Goal: Navigation & Orientation: Find specific page/section

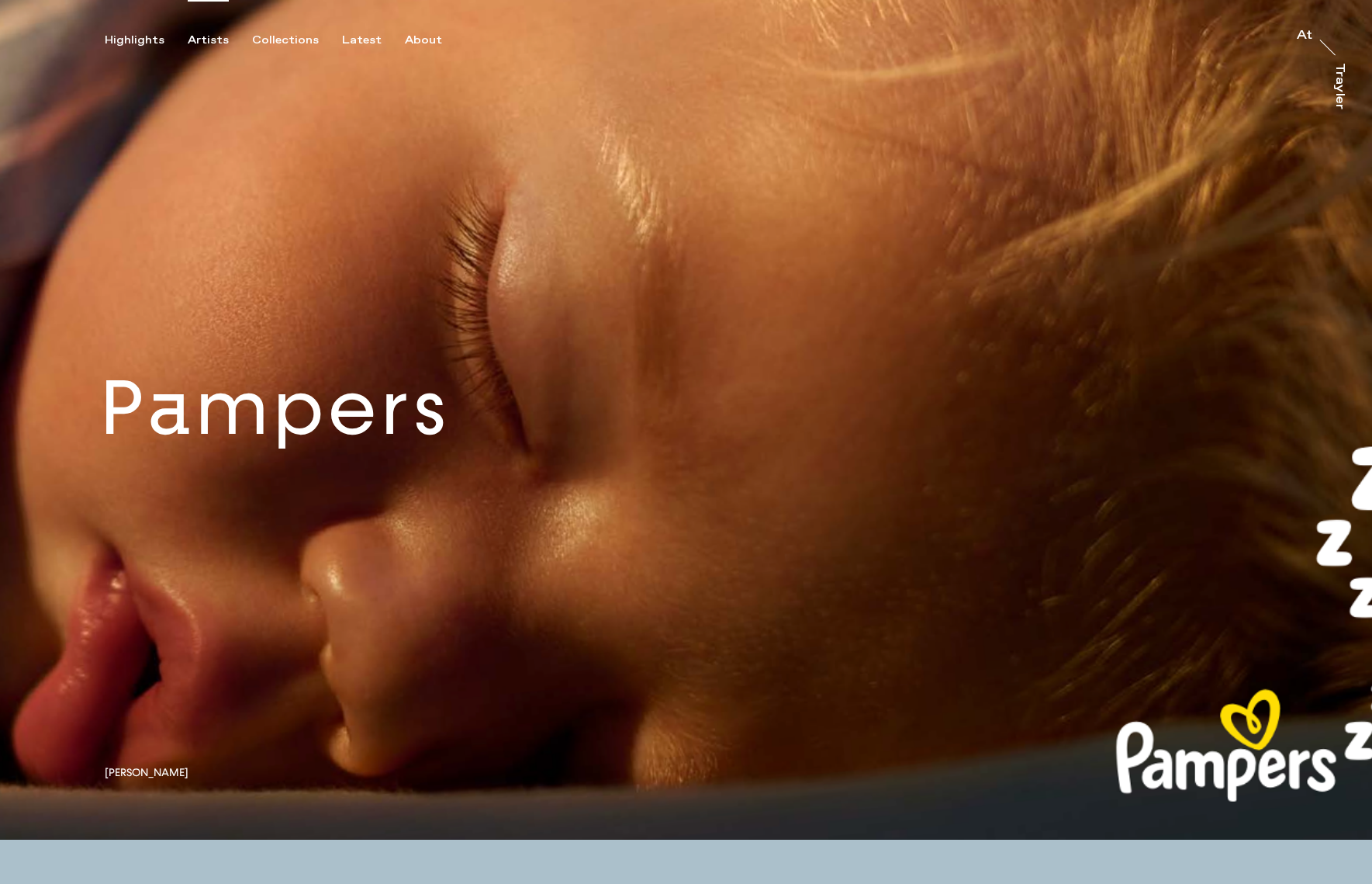
click at [199, 39] on div "Artists" at bounding box center [209, 40] width 41 height 14
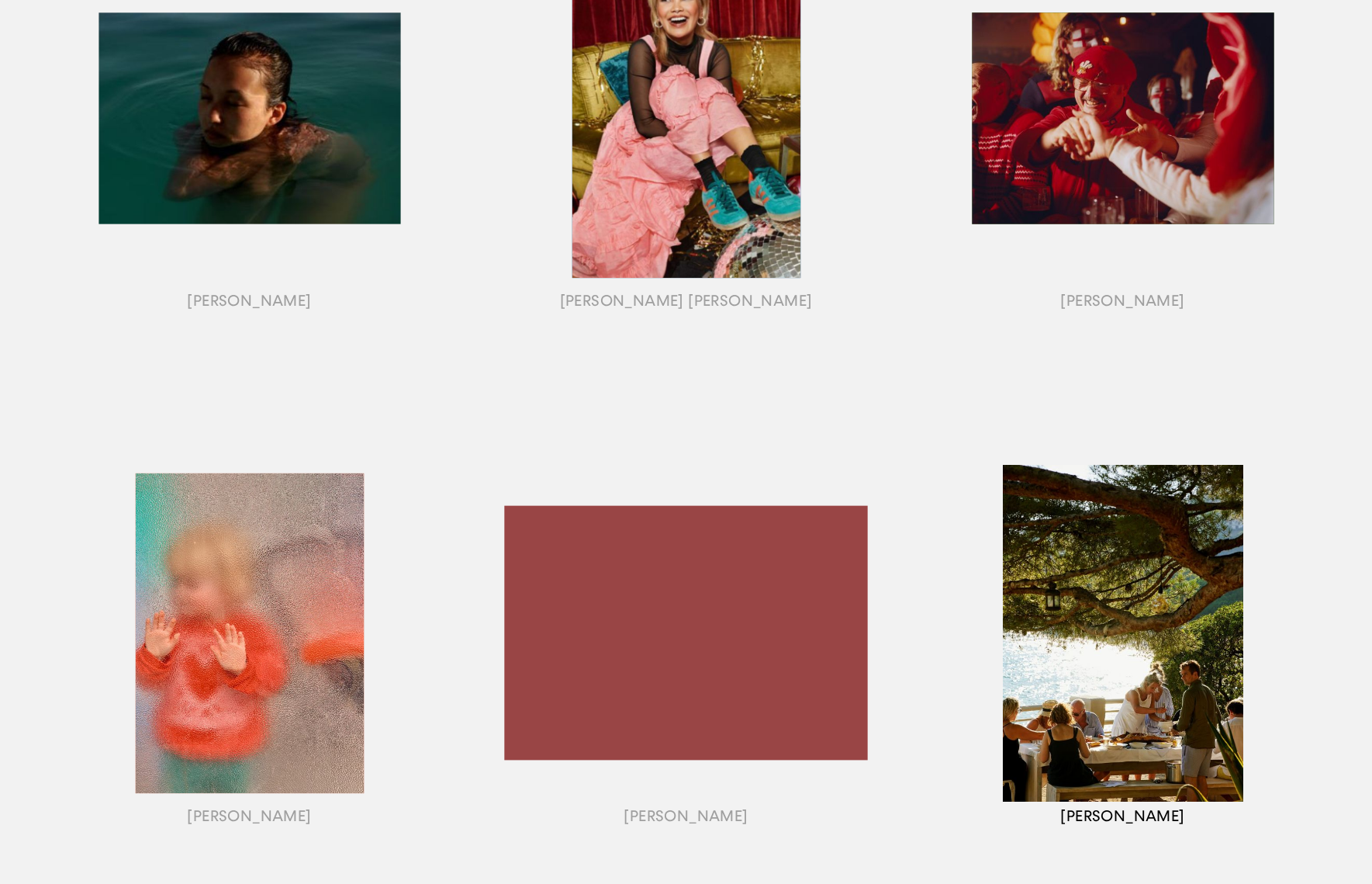
scroll to position [862, 0]
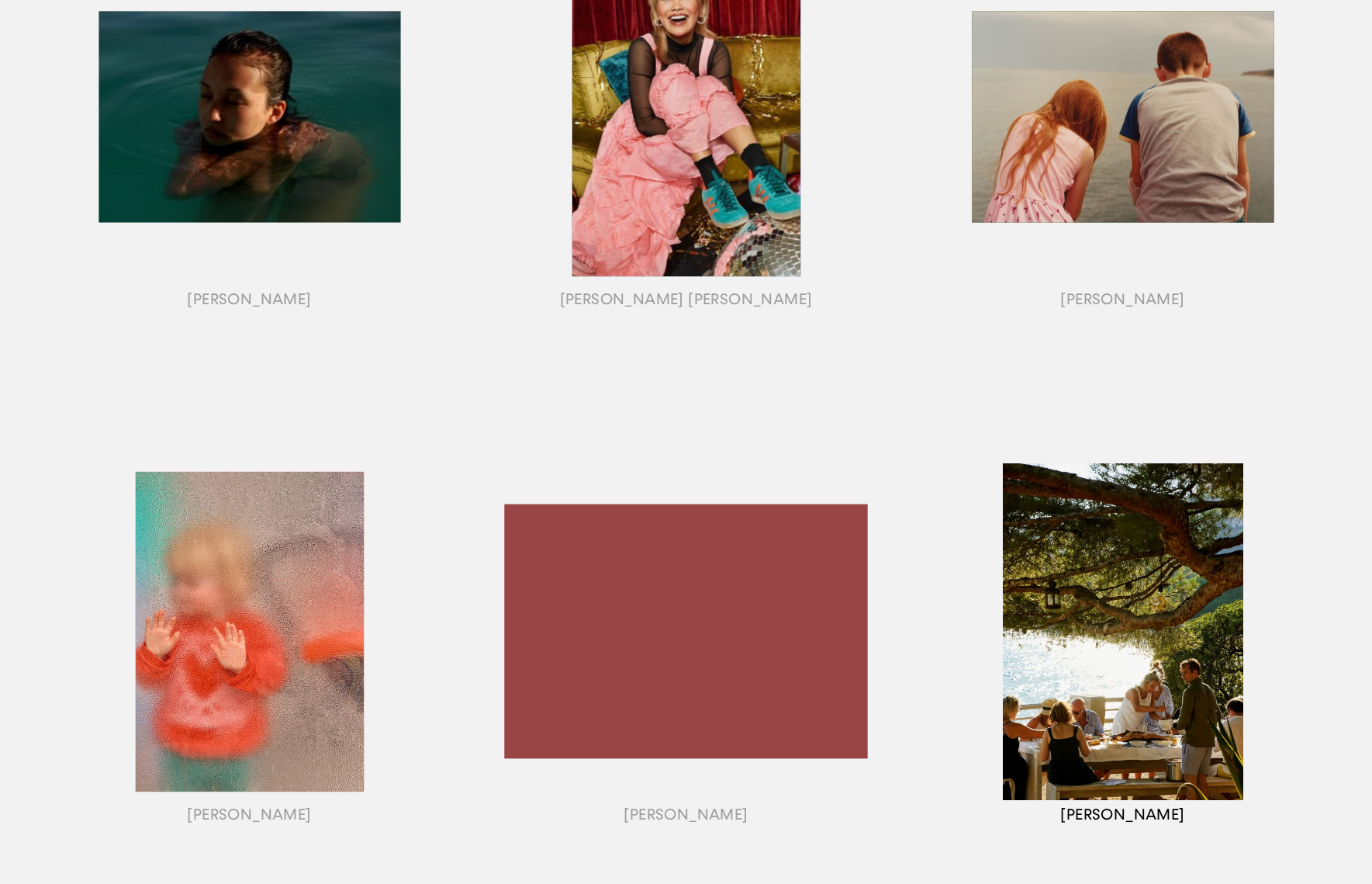
click at [1168, 578] on div "button" at bounding box center [1123, 651] width 437 height 484
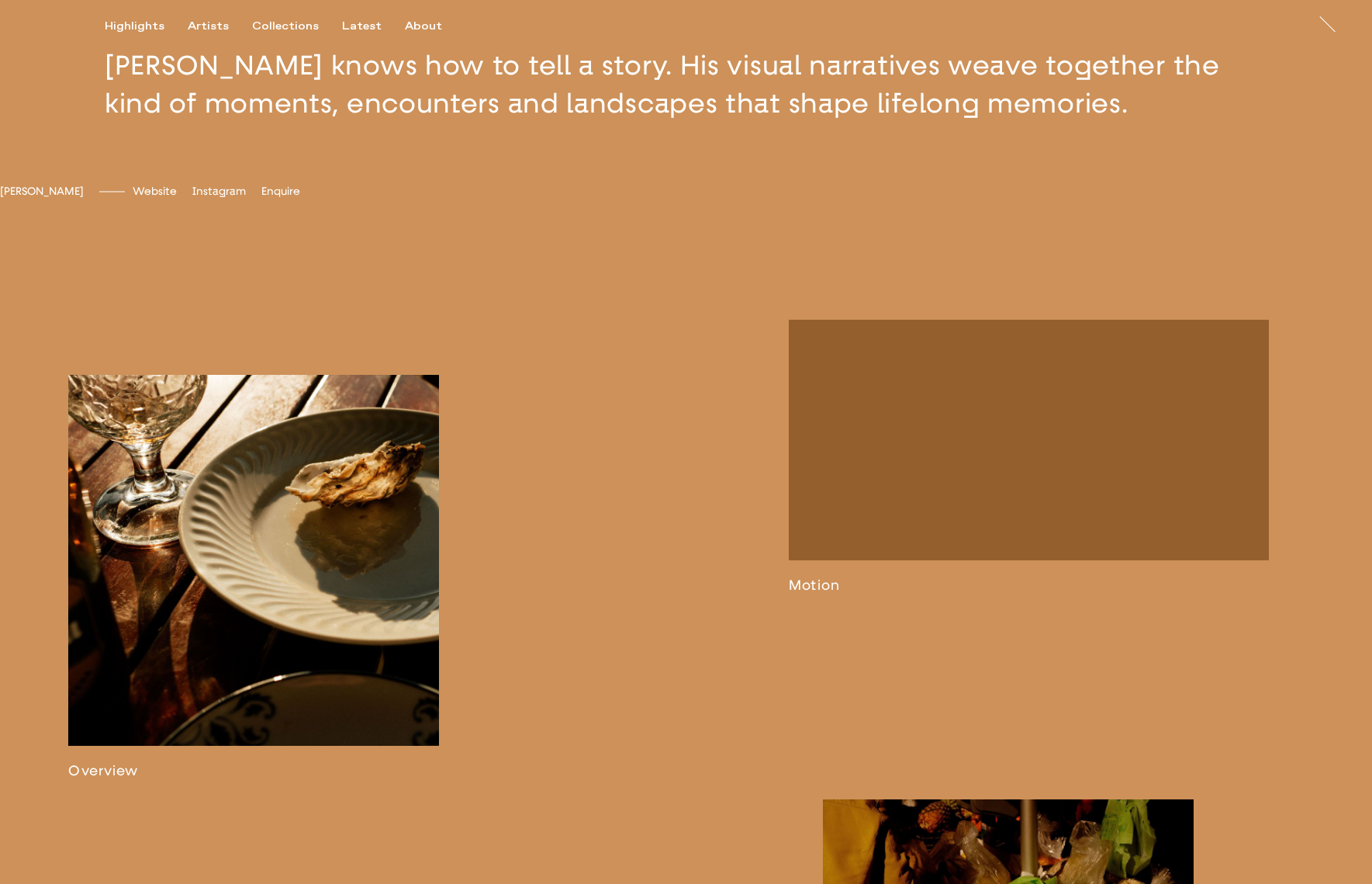
scroll to position [631, 0]
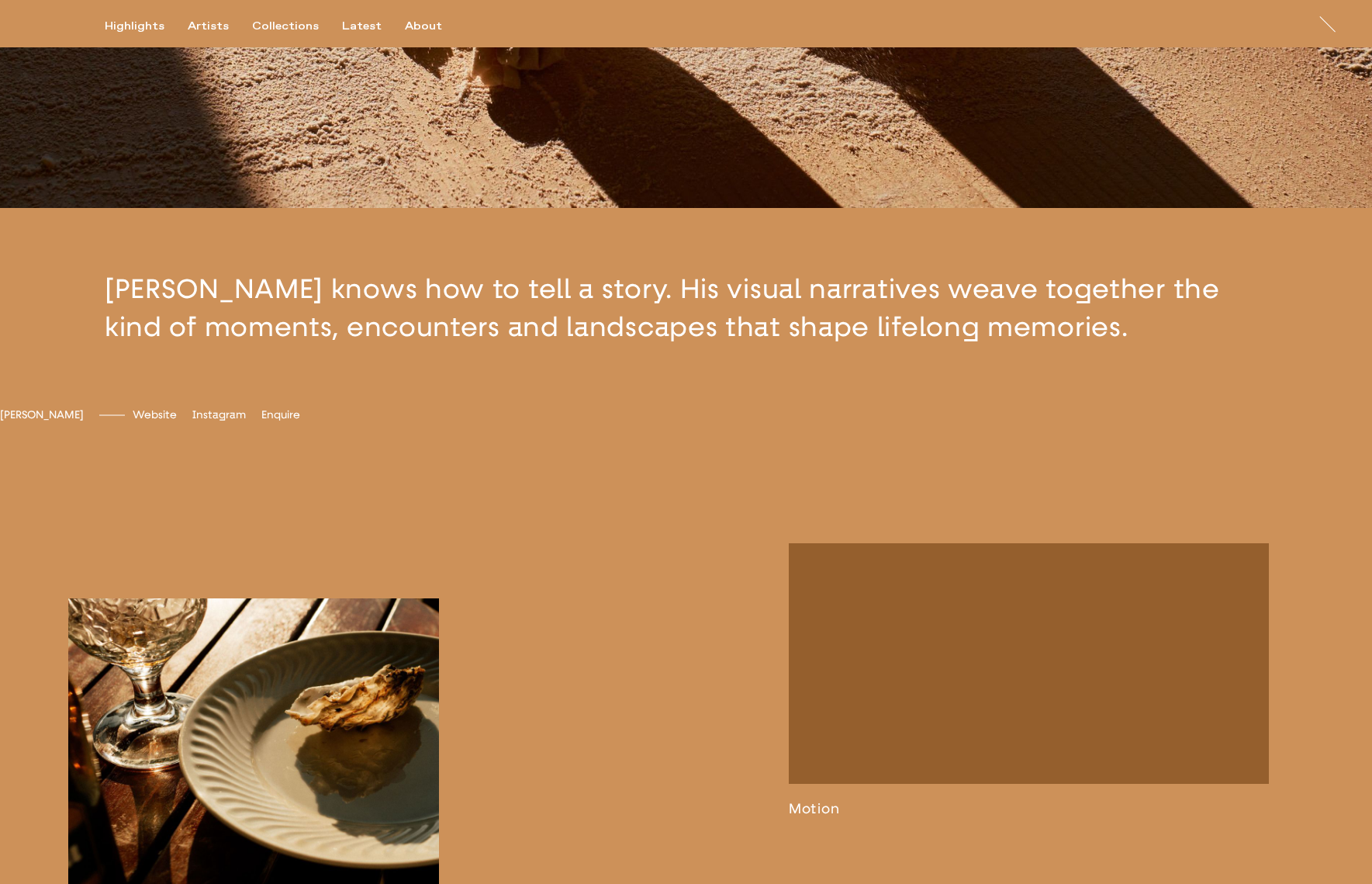
click at [337, 680] on link at bounding box center [254, 800] width 370 height 404
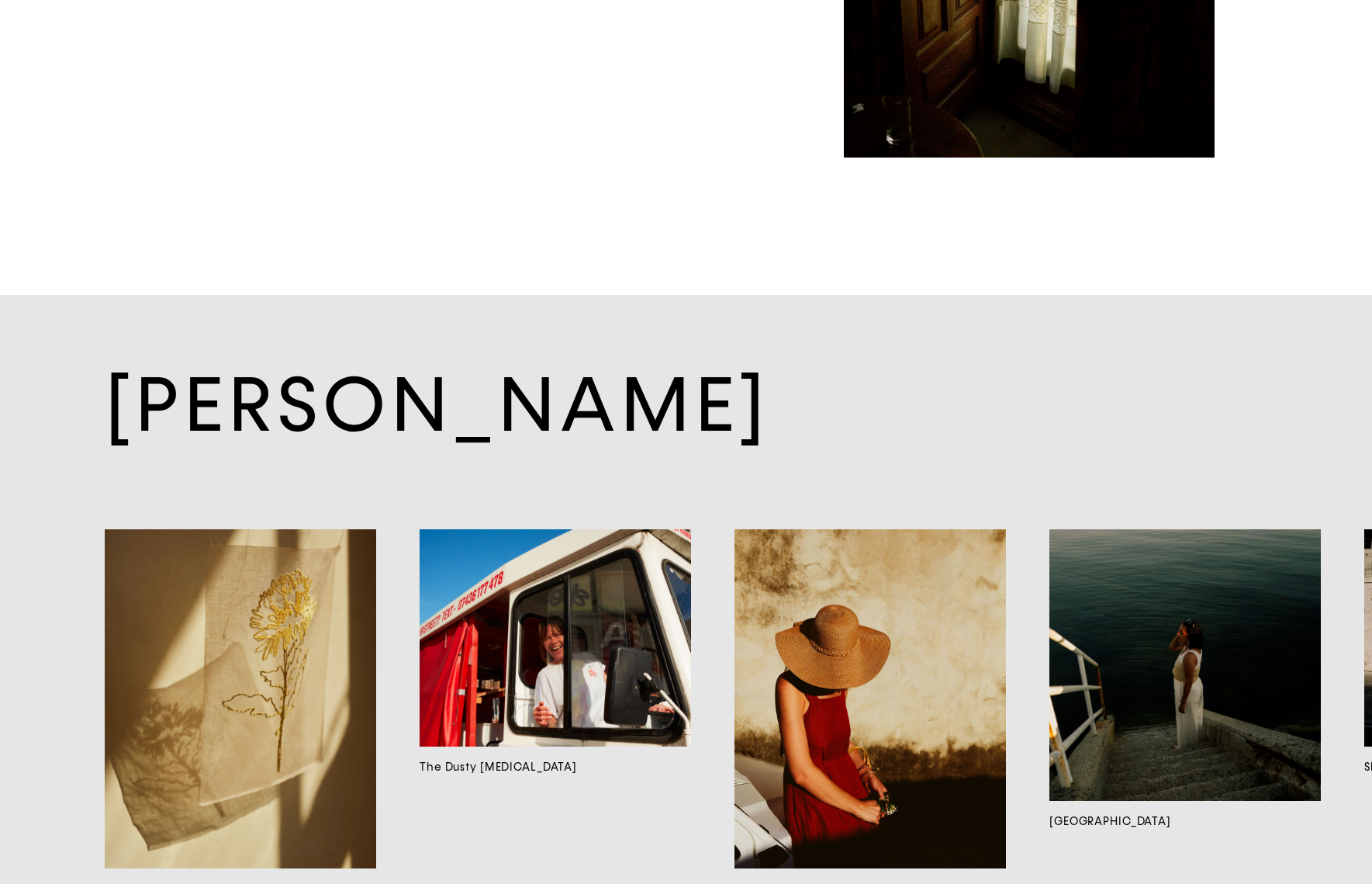
scroll to position [13396, 0]
